Goal: Information Seeking & Learning: Learn about a topic

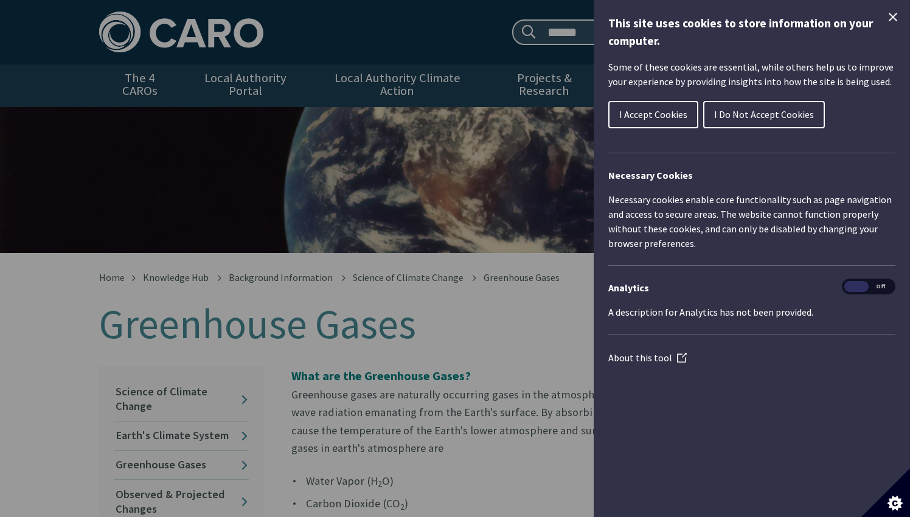
click at [894, 19] on icon "Close Cookie Control" at bounding box center [892, 17] width 15 height 15
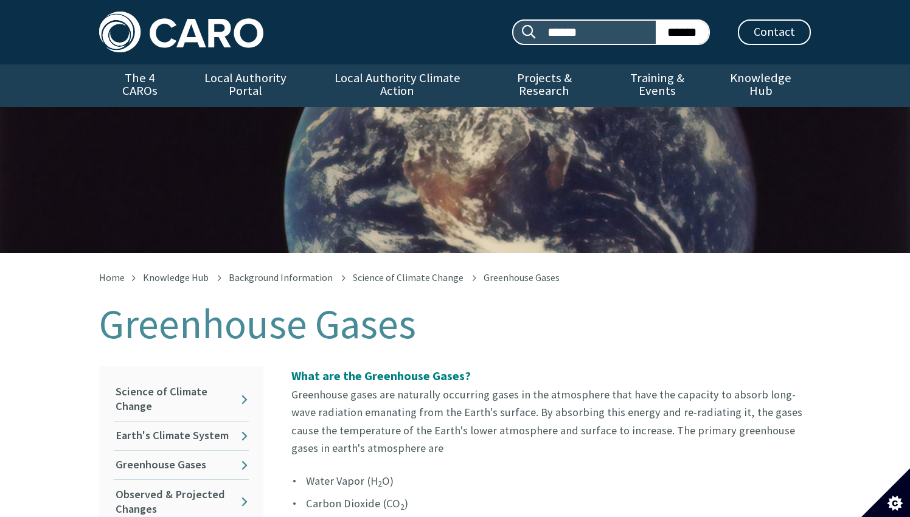
click at [234, 37] on img at bounding box center [181, 32] width 164 height 41
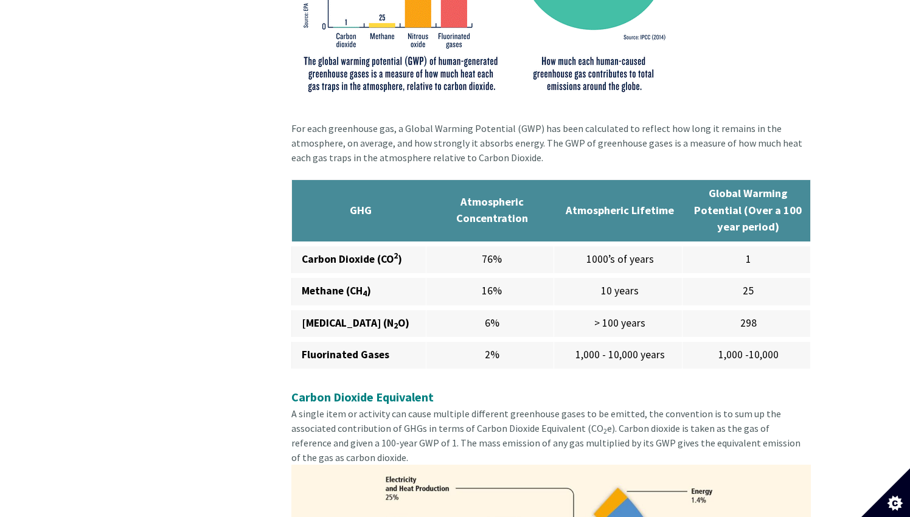
scroll to position [974, 0]
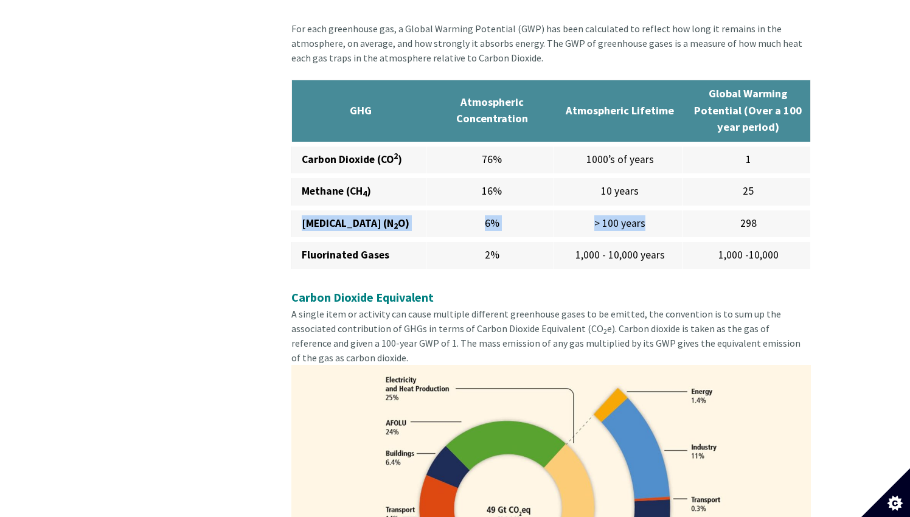
drag, startPoint x: 304, startPoint y: 224, endPoint x: 656, endPoint y: 230, distance: 352.2
click at [656, 230] on tr "[MEDICAL_DATA] (N 2 O) 6% > 100 years 298" at bounding box center [551, 224] width 519 height 32
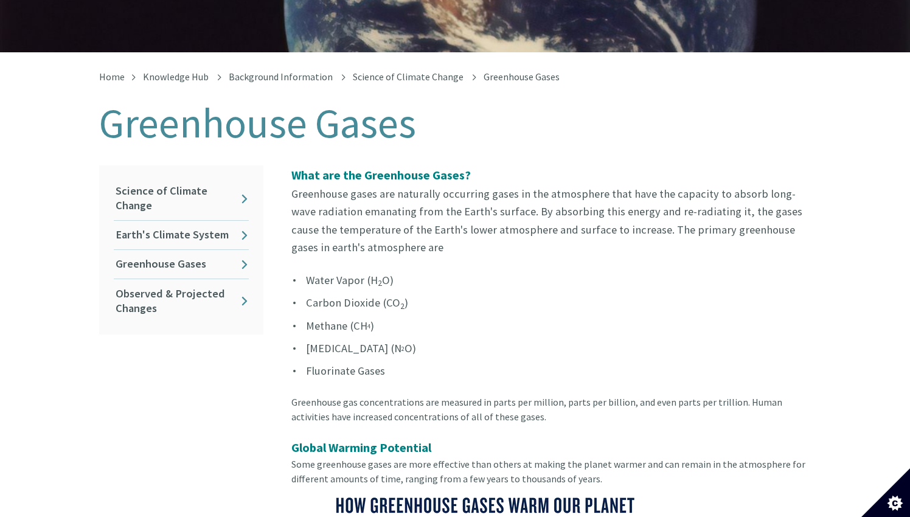
scroll to position [0, 0]
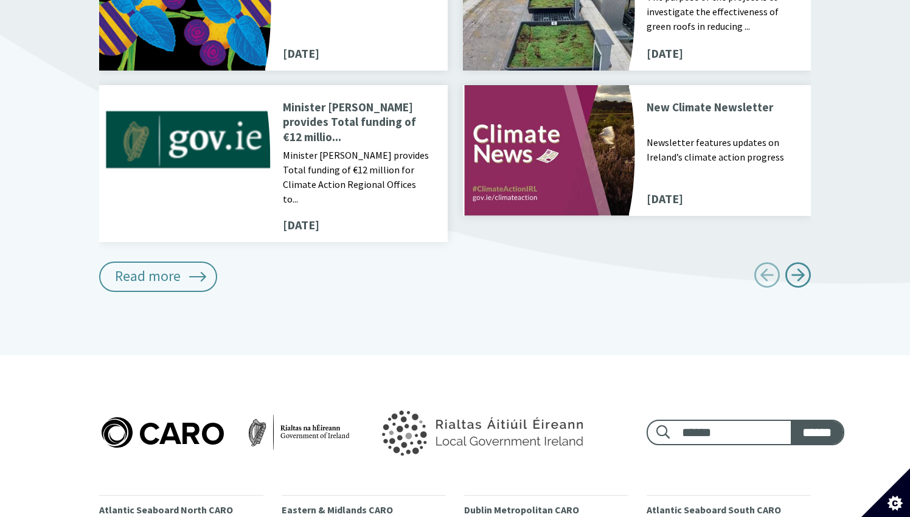
scroll to position [1616, 0]
